Goal: Information Seeking & Learning: Learn about a topic

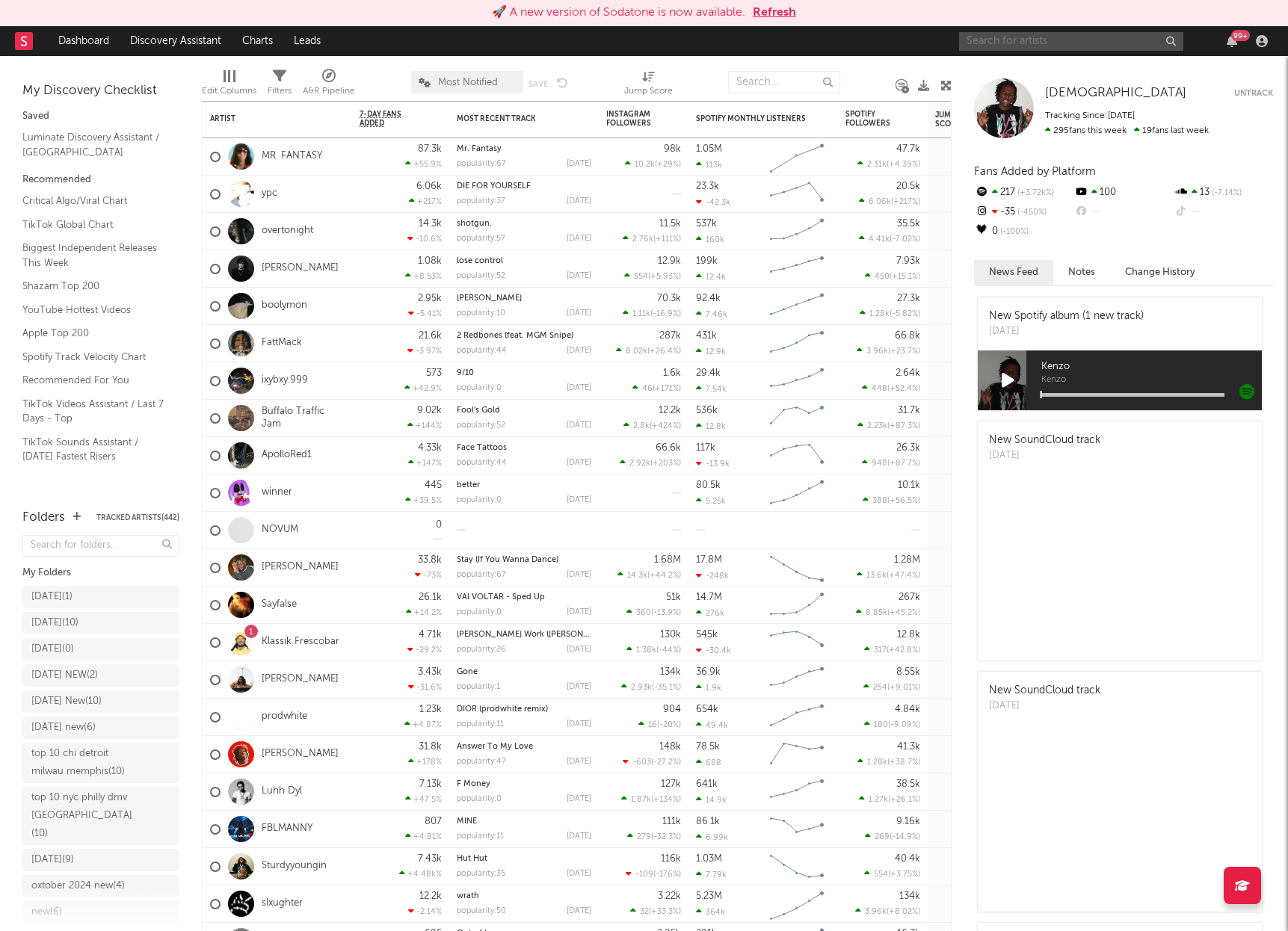
click at [1069, 43] on input "text" at bounding box center [1071, 41] width 225 height 18
click at [1018, 44] on input "kuru" at bounding box center [1071, 41] width 225 height 18
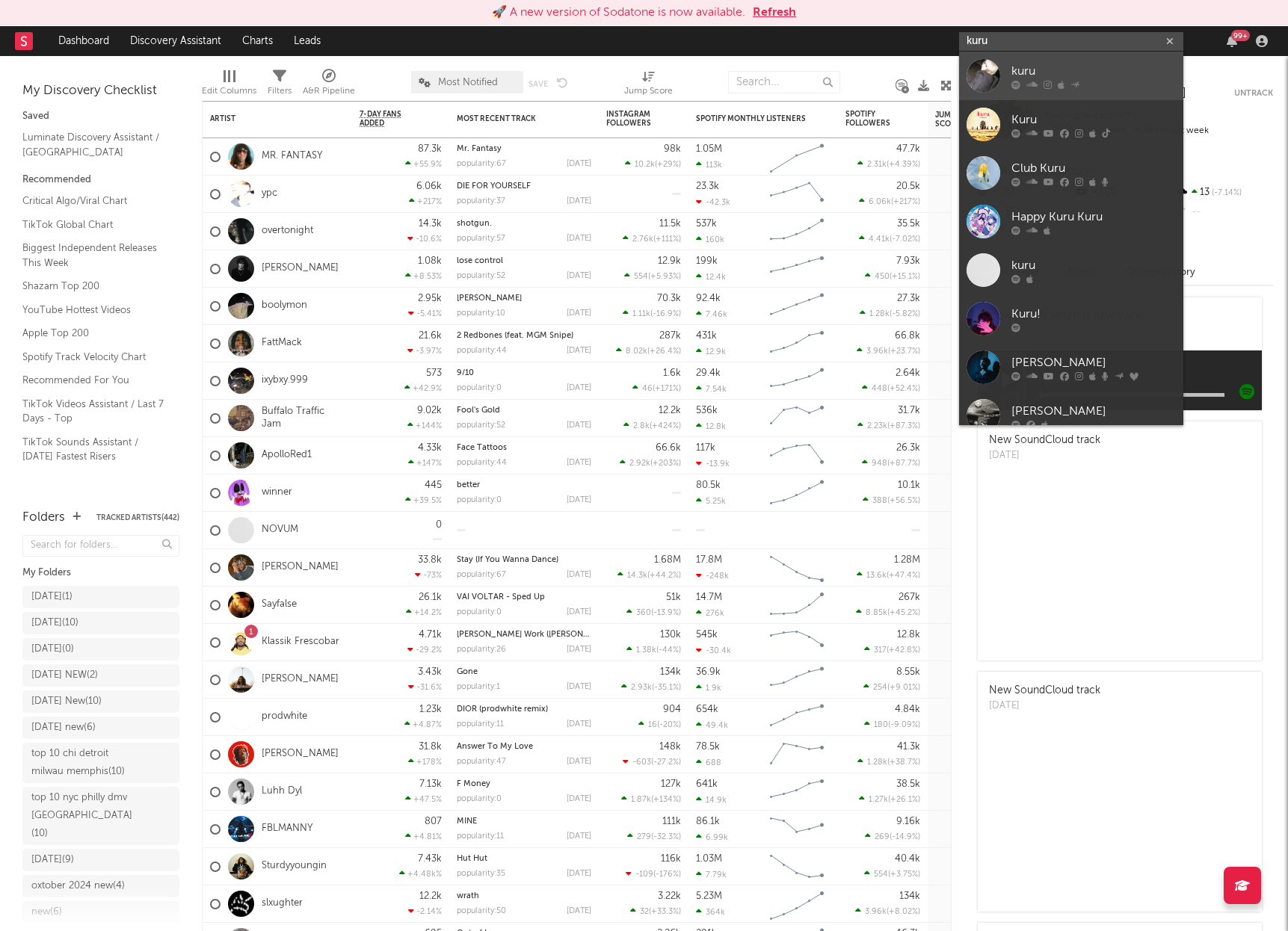
type input "kuru"
click at [1066, 66] on div "kuru" at bounding box center [1093, 71] width 164 height 18
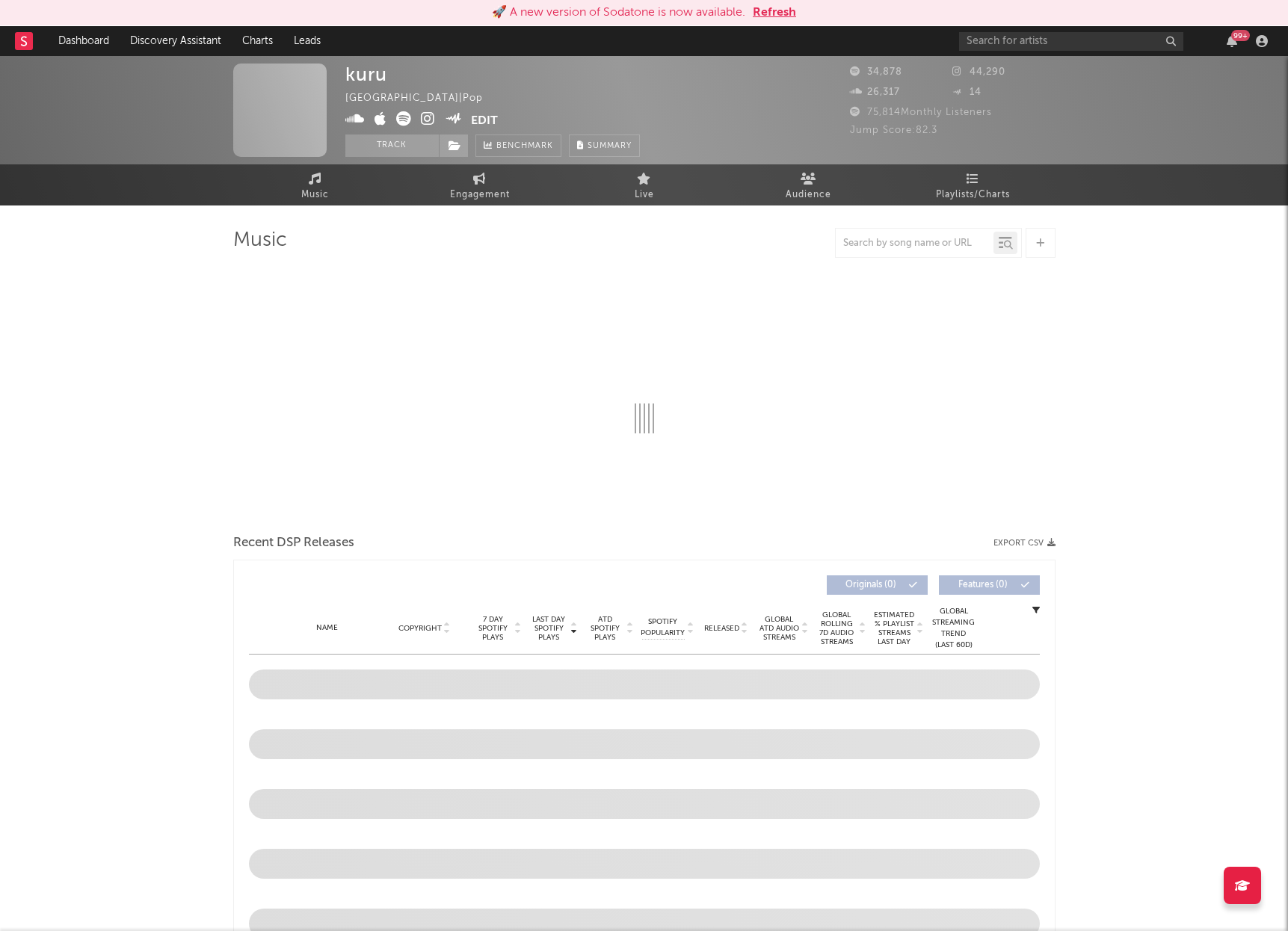
select select "6m"
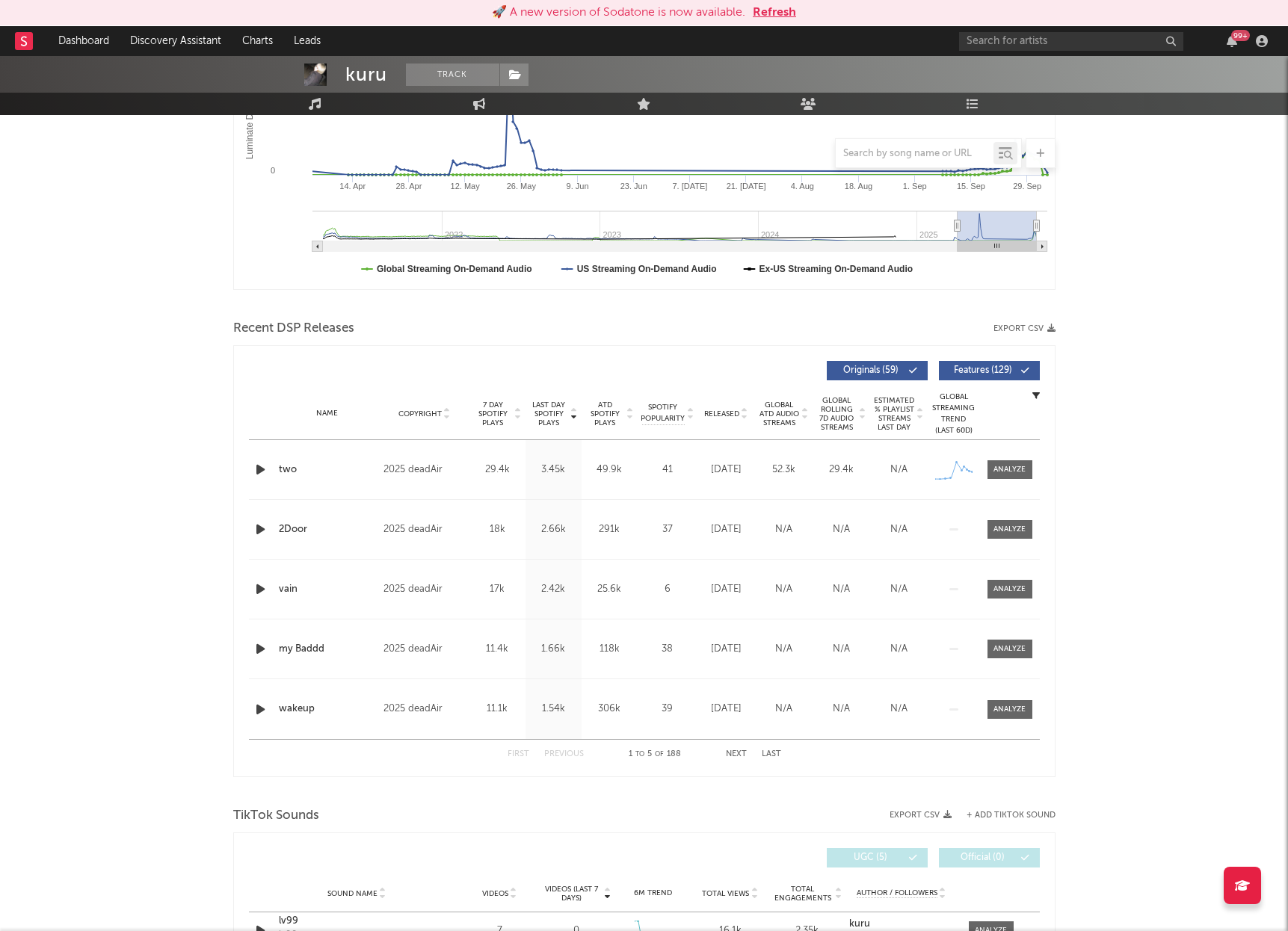
scroll to position [344, 0]
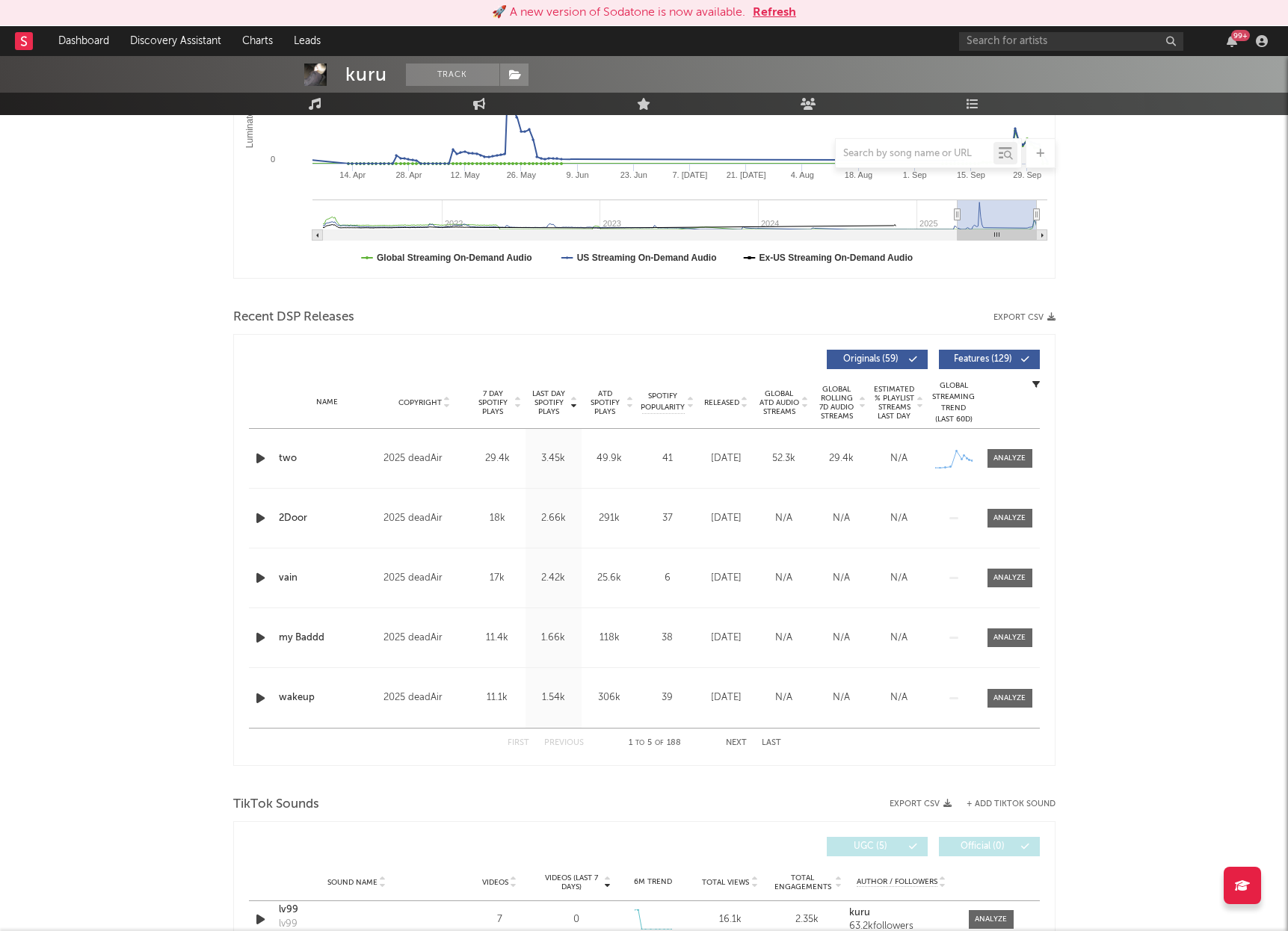
drag, startPoint x: 998, startPoint y: 455, endPoint x: 999, endPoint y: 471, distance: 16.0
click at [998, 456] on div at bounding box center [1010, 459] width 32 height 11
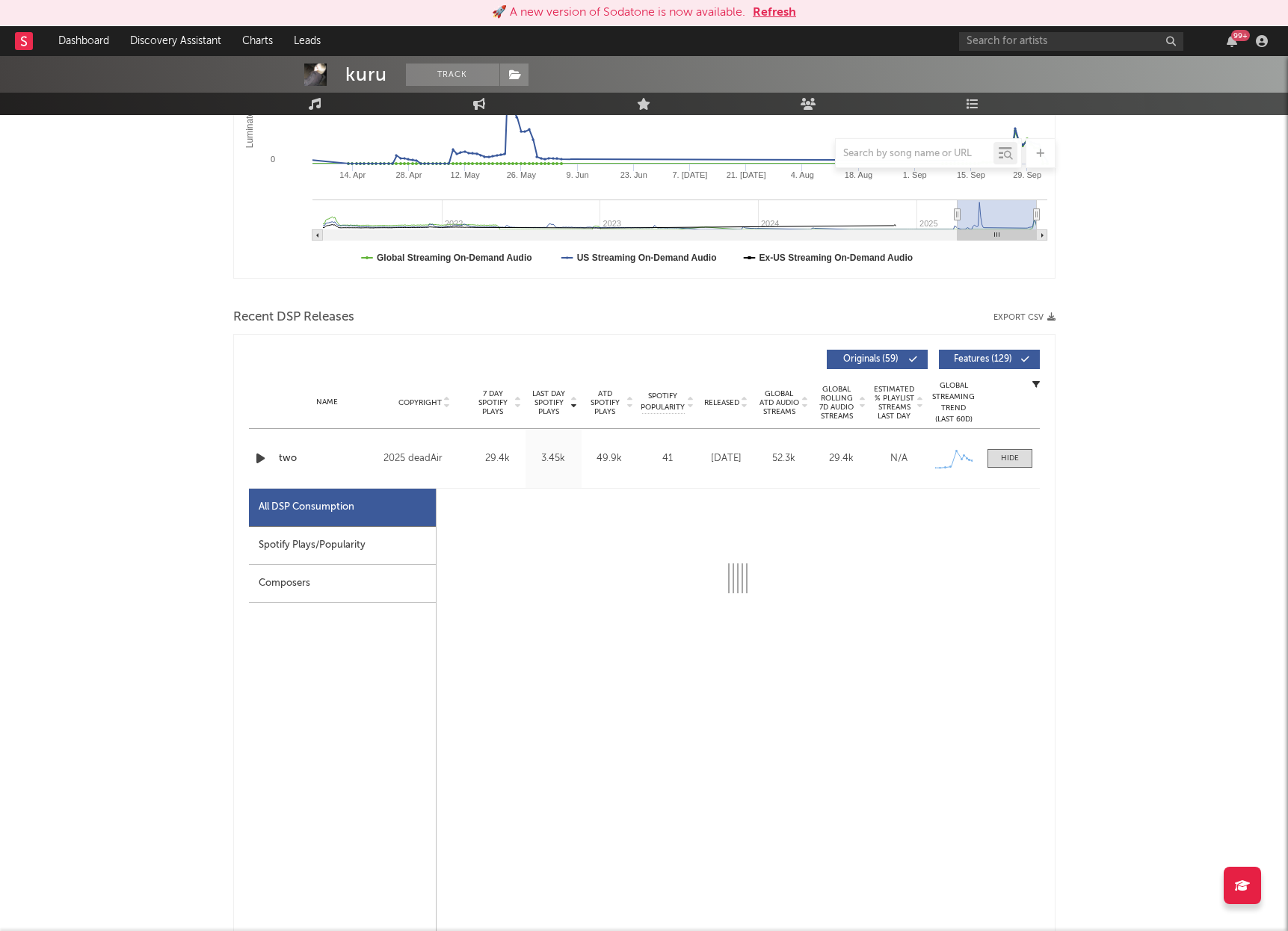
select select "1w"
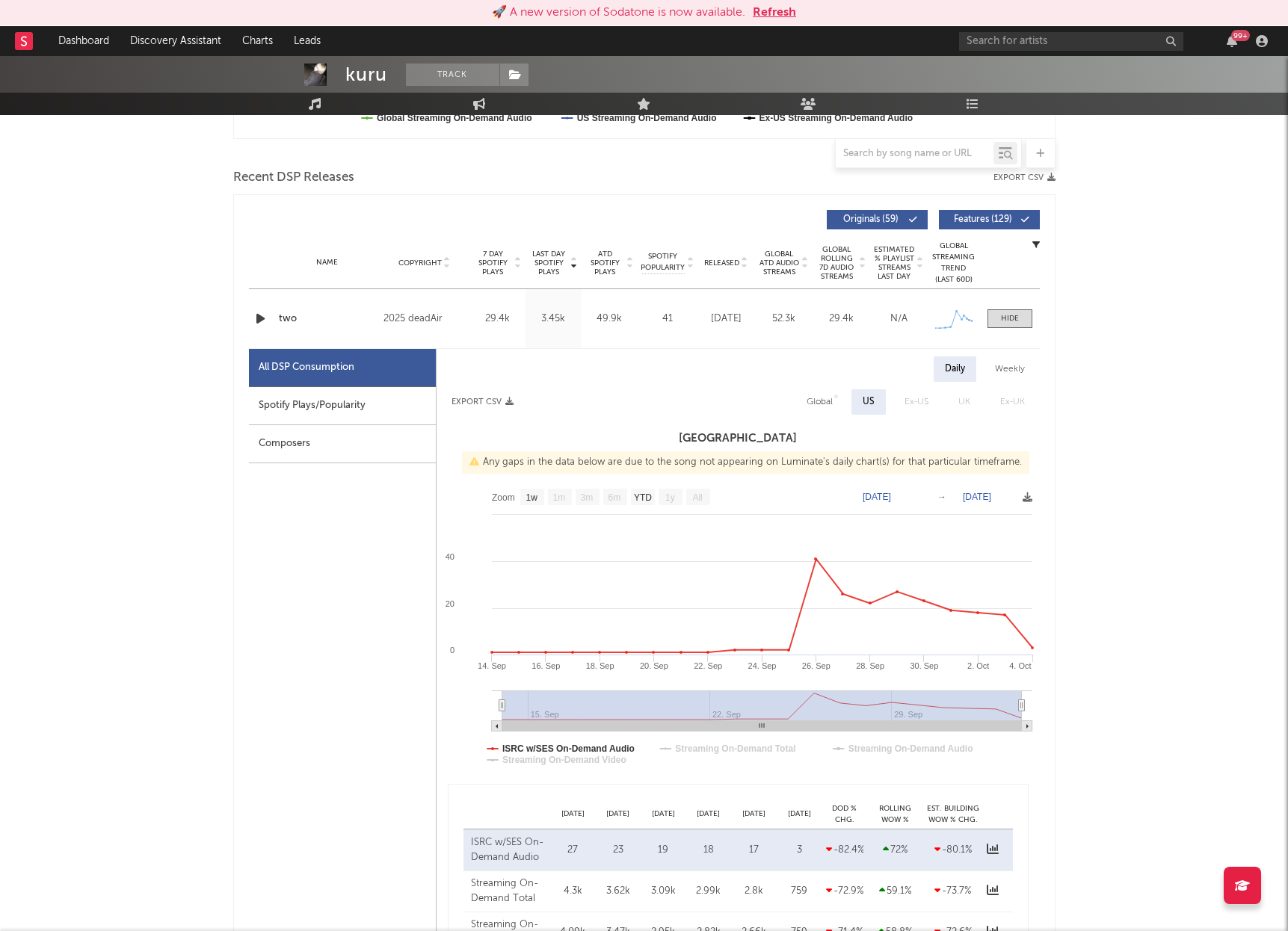
scroll to position [501, 0]
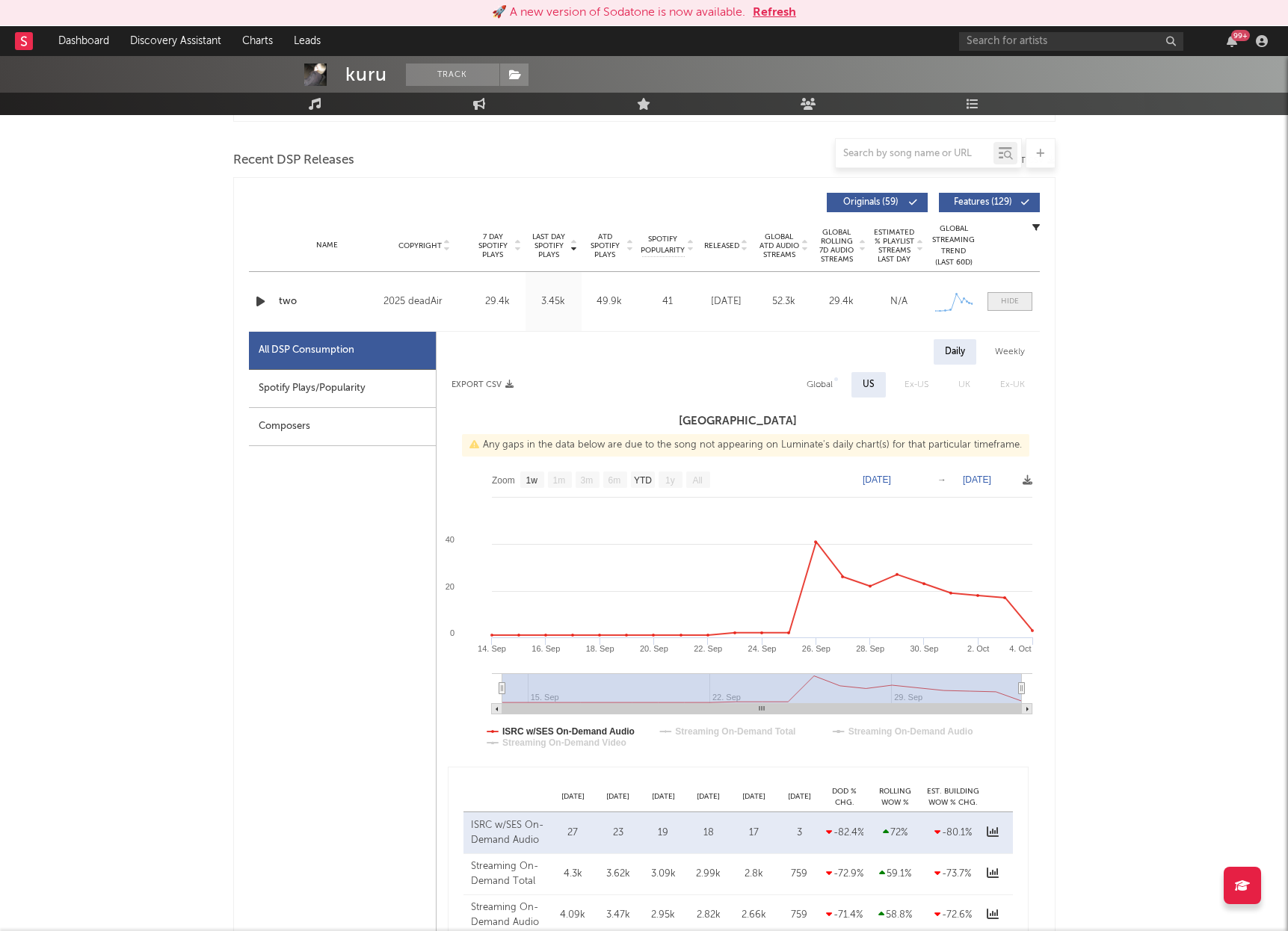
click at [1012, 306] on div at bounding box center [1010, 302] width 18 height 11
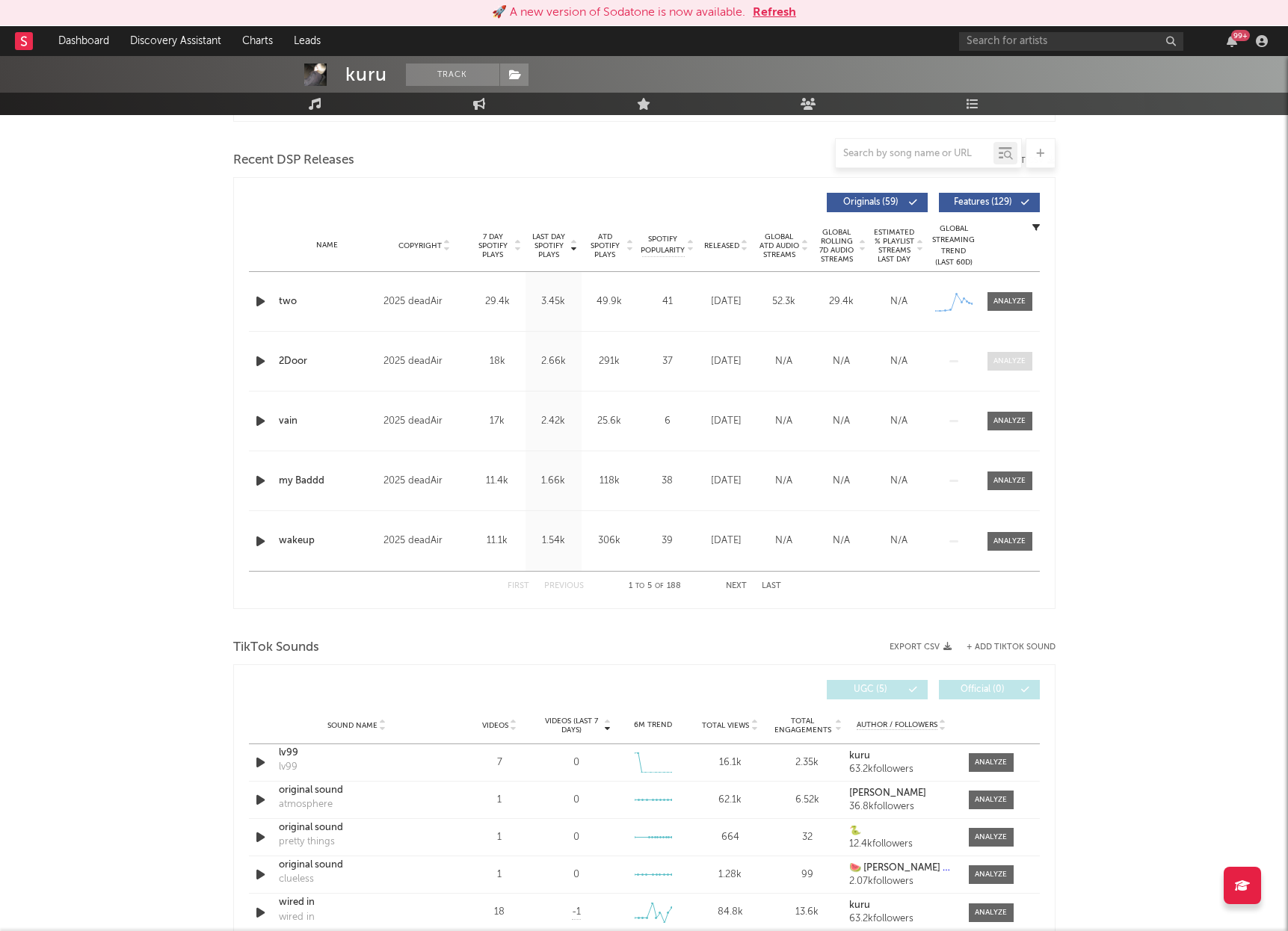
click at [1011, 367] on span at bounding box center [1010, 361] width 45 height 18
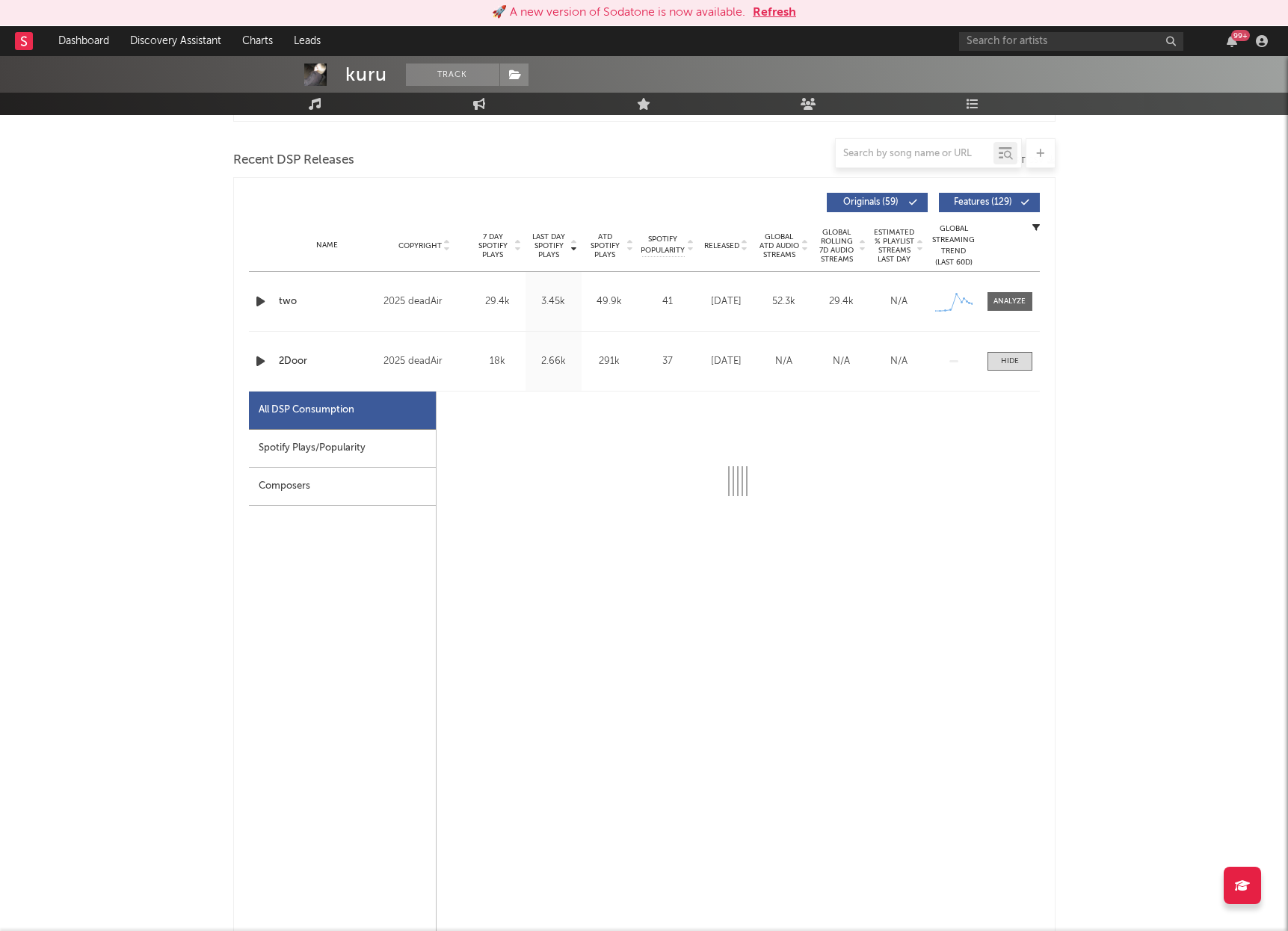
select select "1w"
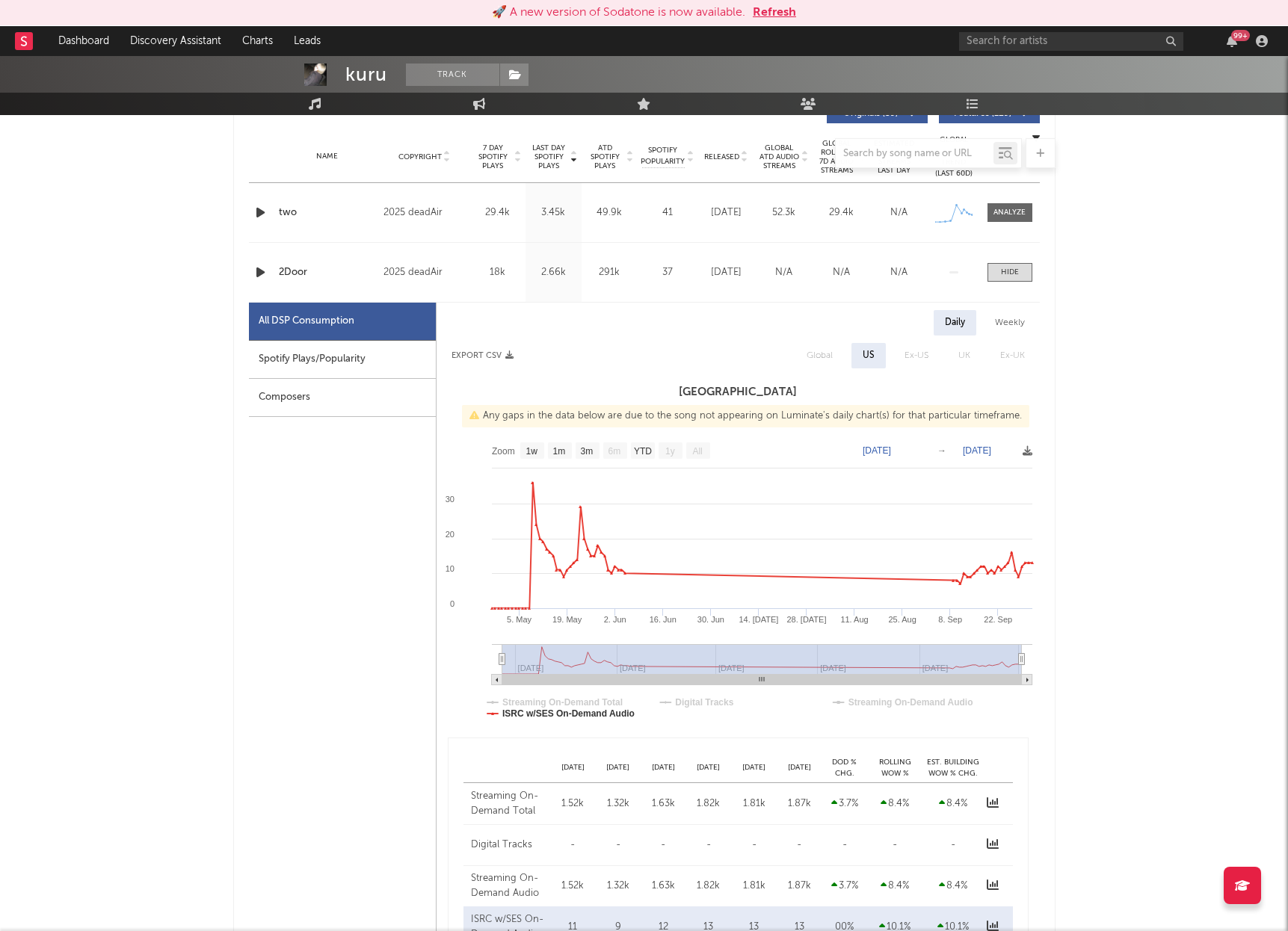
scroll to position [591, 0]
drag, startPoint x: 1010, startPoint y: 272, endPoint x: 1009, endPoint y: 285, distance: 13.0
click at [1011, 271] on div at bounding box center [1010, 271] width 18 height 11
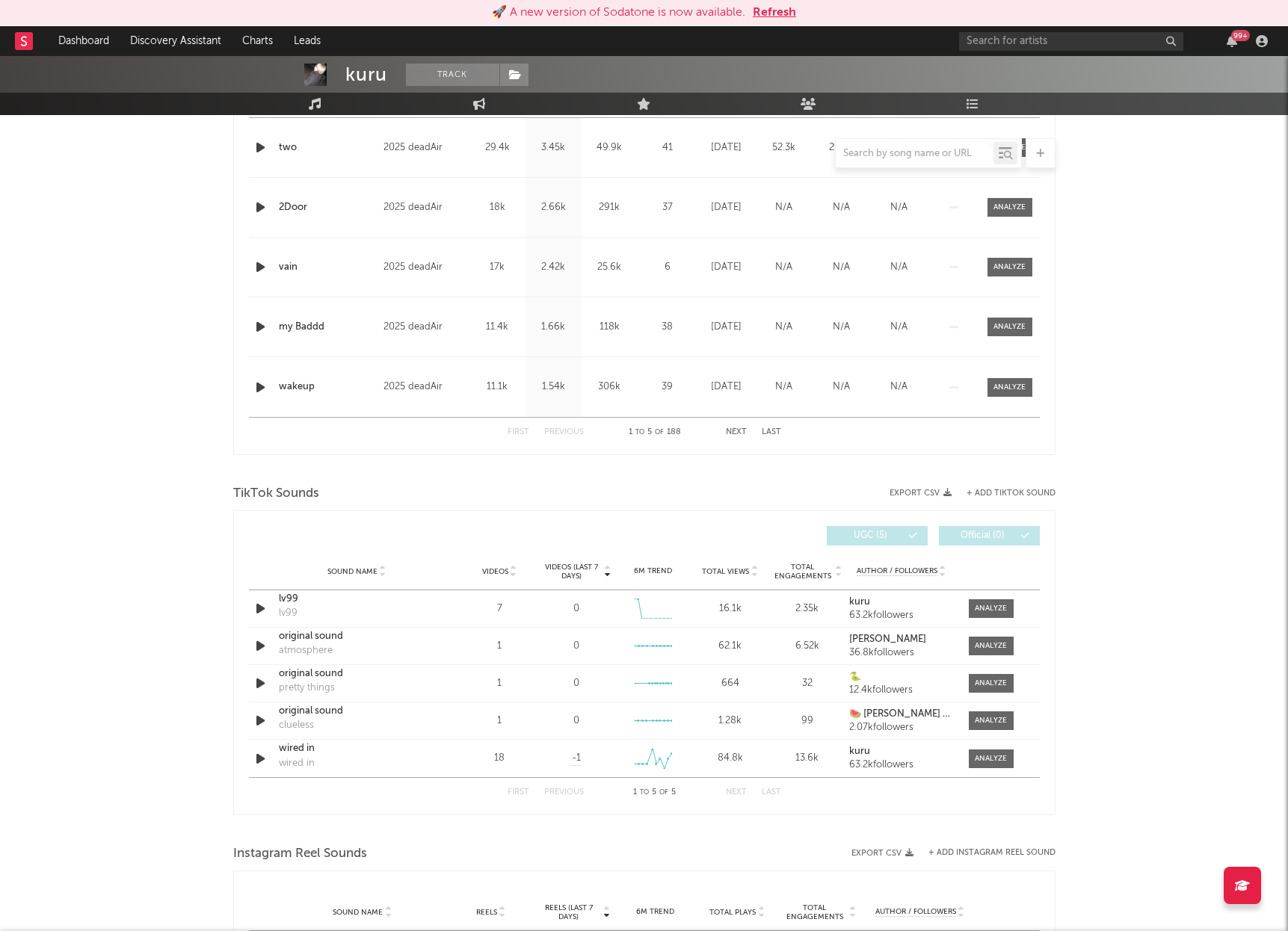
scroll to position [662, 0]
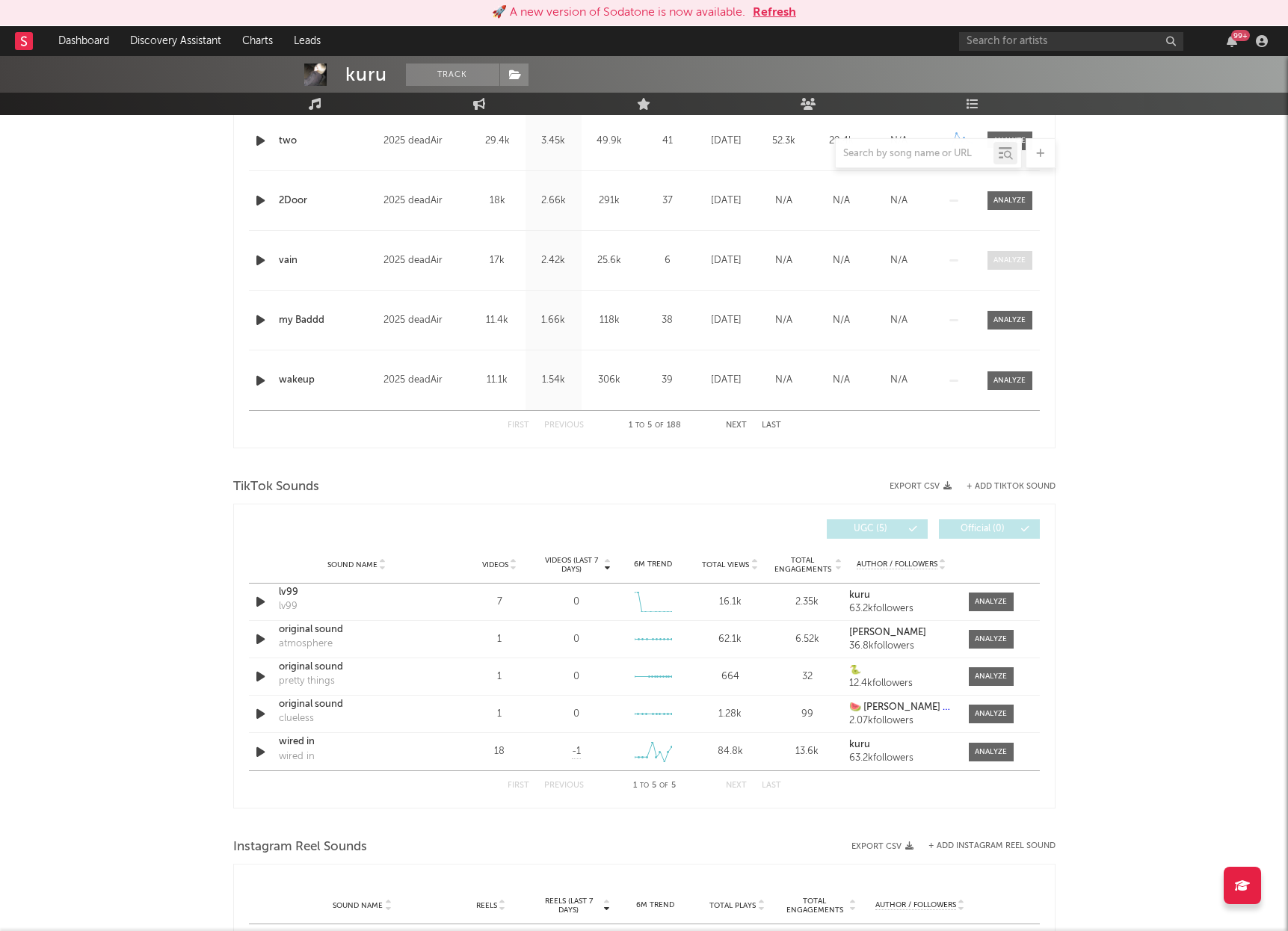
drag, startPoint x: 1002, startPoint y: 258, endPoint x: 1002, endPoint y: 267, distance: 9.0
click at [1002, 258] on div at bounding box center [1010, 261] width 32 height 11
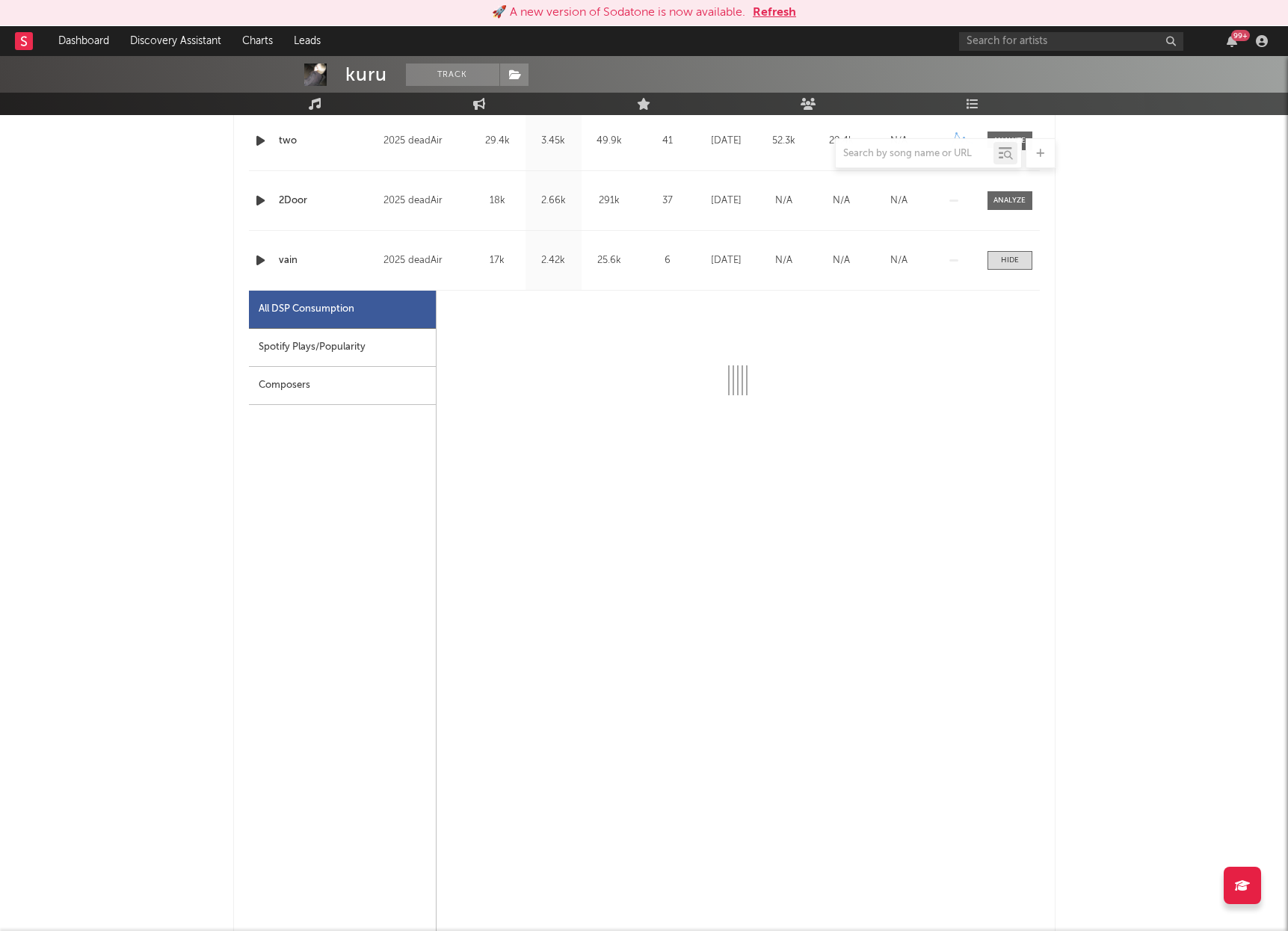
select select "1w"
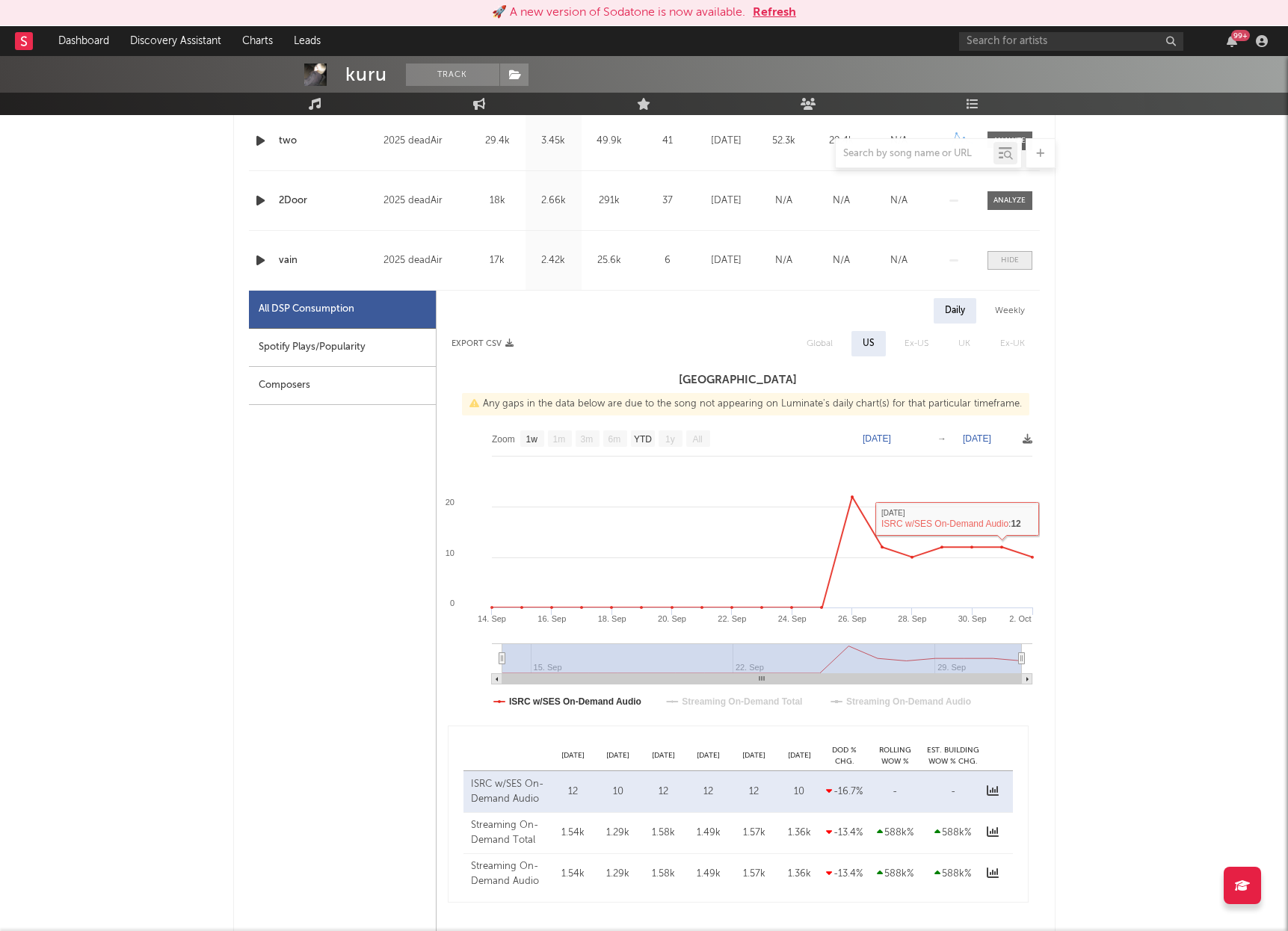
click at [1019, 257] on span at bounding box center [1010, 260] width 45 height 18
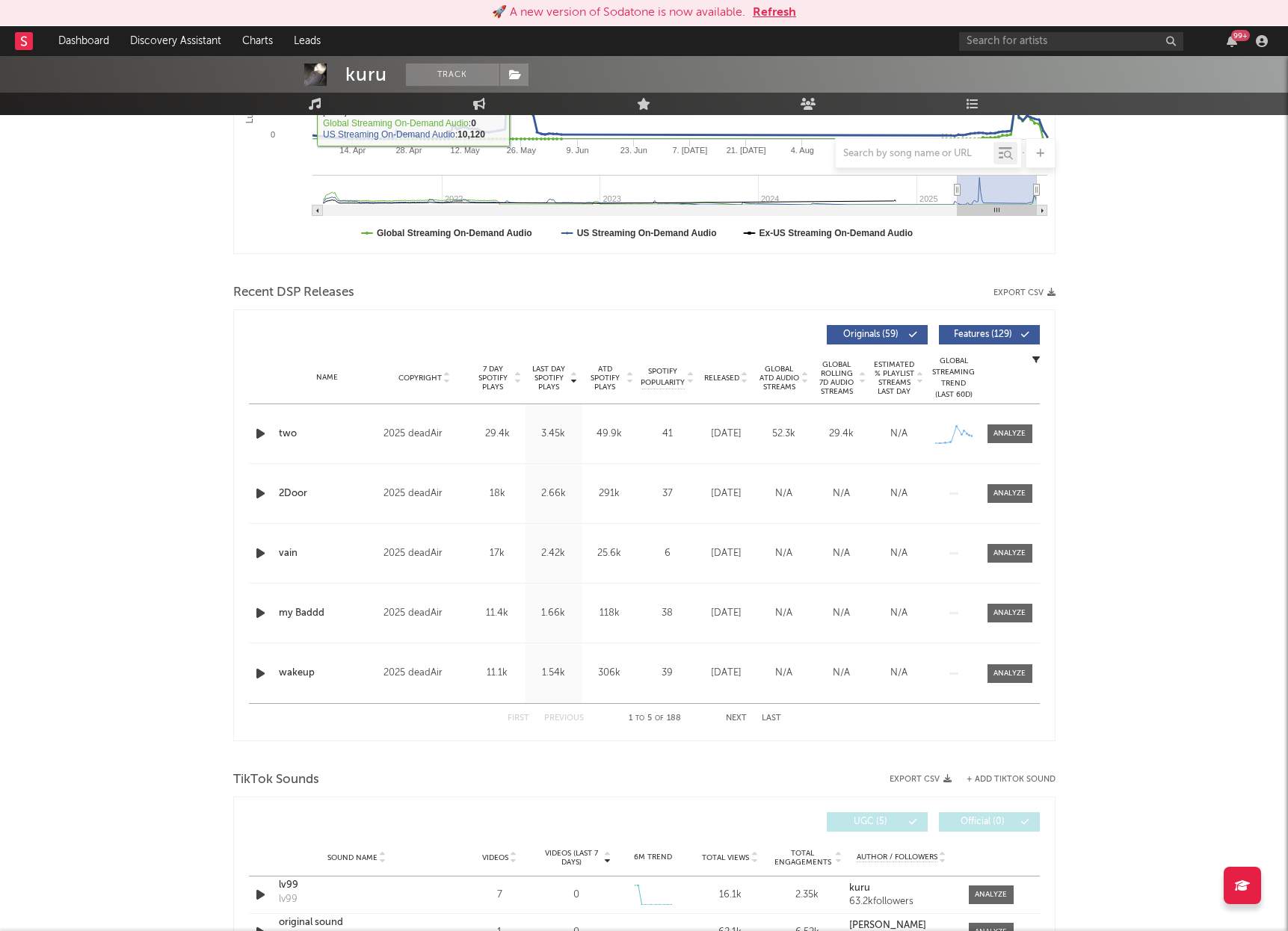
scroll to position [391, 0]
